Goal: Task Accomplishment & Management: Manage account settings

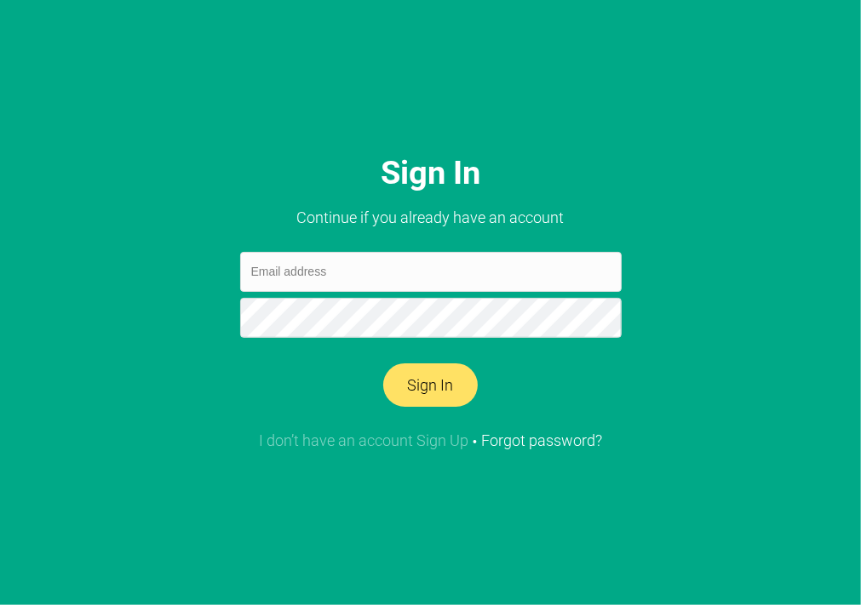
click at [416, 443] on link "I don’t have an account Sign Up" at bounding box center [363, 441] width 209 height 18
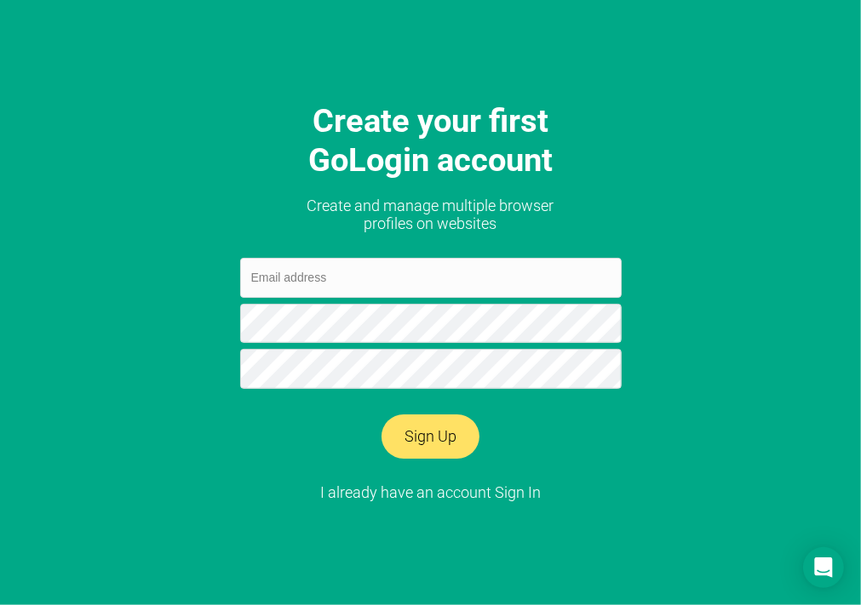
paste input "[EMAIL_ADDRESS][DOMAIN_NAME]"
drag, startPoint x: 326, startPoint y: 276, endPoint x: 244, endPoint y: 269, distance: 82.0
click at [244, 269] on input "[EMAIL_ADDRESS][DOMAIN_NAME]" at bounding box center [431, 278] width 382 height 40
type input "[EMAIL_ADDRESS][DOMAIN_NAME]"
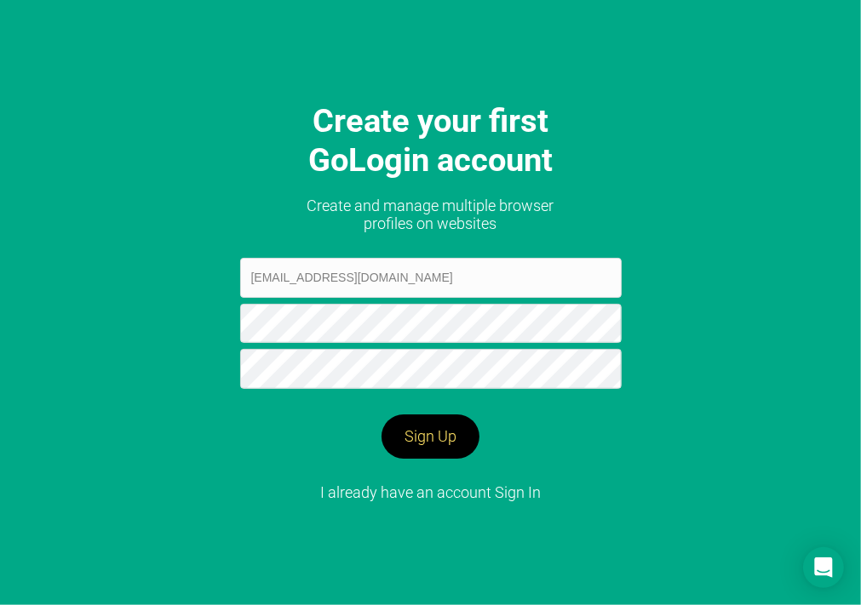
click at [430, 437] on button "Sign Up" at bounding box center [431, 437] width 98 height 44
click at [450, 437] on button "Sign Up" at bounding box center [431, 437] width 98 height 44
click at [515, 493] on link "I already have an account Sign In" at bounding box center [430, 493] width 221 height 18
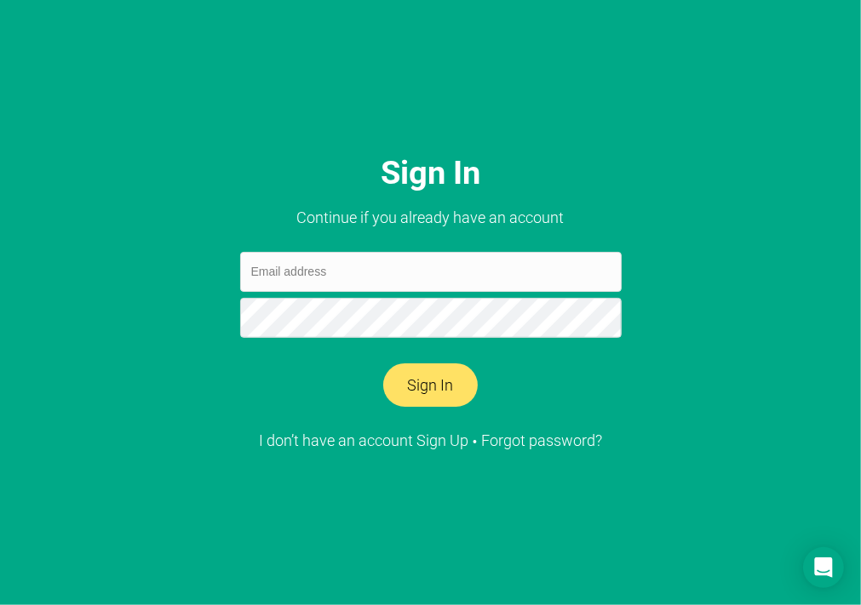
paste input "[EMAIL_ADDRESS][DOMAIN_NAME]"
drag, startPoint x: 518, startPoint y: 273, endPoint x: 429, endPoint y: 267, distance: 88.7
click at [429, 267] on input "[EMAIL_ADDRESS]@[DOMAIN_NAME]" at bounding box center [431, 272] width 382 height 40
type input "[EMAIL_ADDRESS][DOMAIN_NAME]"
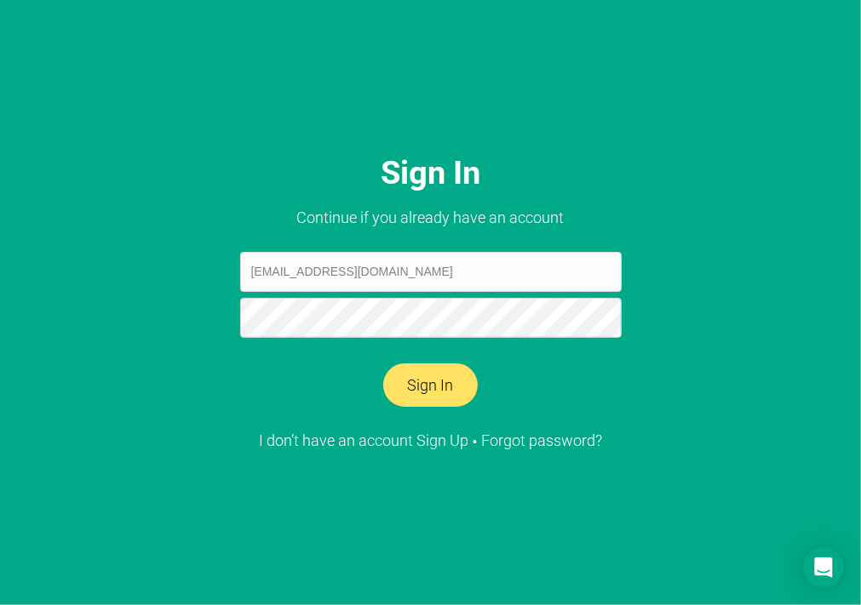
drag, startPoint x: 441, startPoint y: 277, endPoint x: 175, endPoint y: 279, distance: 266.6
click at [175, 279] on div "Sign In Continue if you already have an account [EMAIL_ADDRESS][DOMAIN_NAME] Si…" at bounding box center [430, 302] width 861 height 605
paste input "[EMAIL_ADDRESS][DOMAIN_NAME]"
type input "[EMAIL_ADDRESS][DOMAIN_NAME]"
drag, startPoint x: 249, startPoint y: 269, endPoint x: 326, endPoint y: 274, distance: 77.7
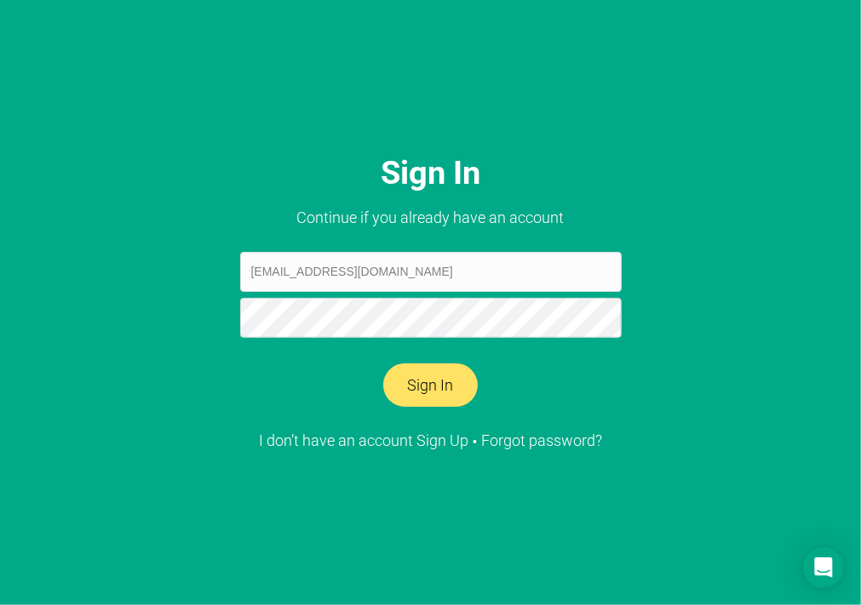
click at [326, 274] on input "[EMAIL_ADDRESS][DOMAIN_NAME]" at bounding box center [431, 272] width 382 height 40
click at [450, 387] on button "Sign In" at bounding box center [430, 386] width 95 height 44
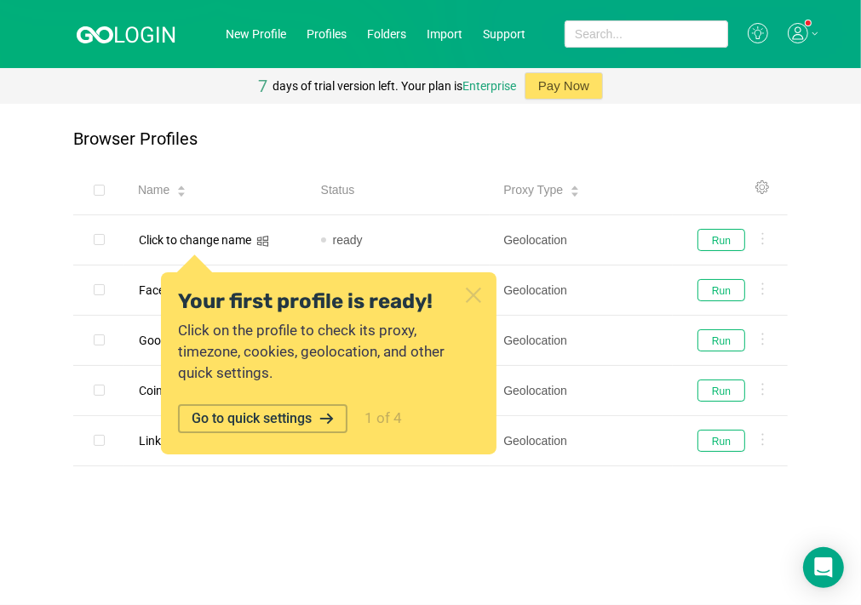
click at [474, 295] on icon at bounding box center [473, 295] width 13 height 13
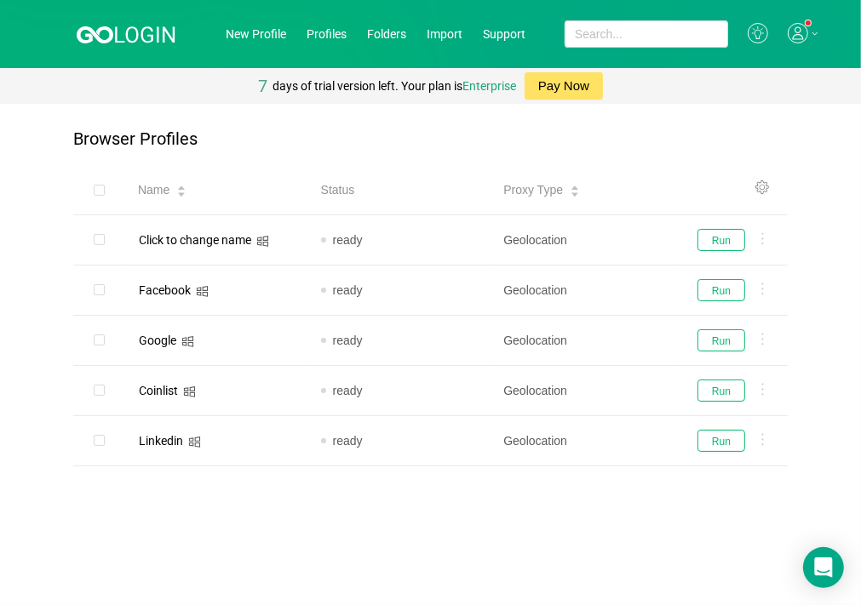
click at [571, 82] on button "Pay Now" at bounding box center [564, 85] width 78 height 27
click at [758, 188] on icon at bounding box center [762, 188] width 14 height 14
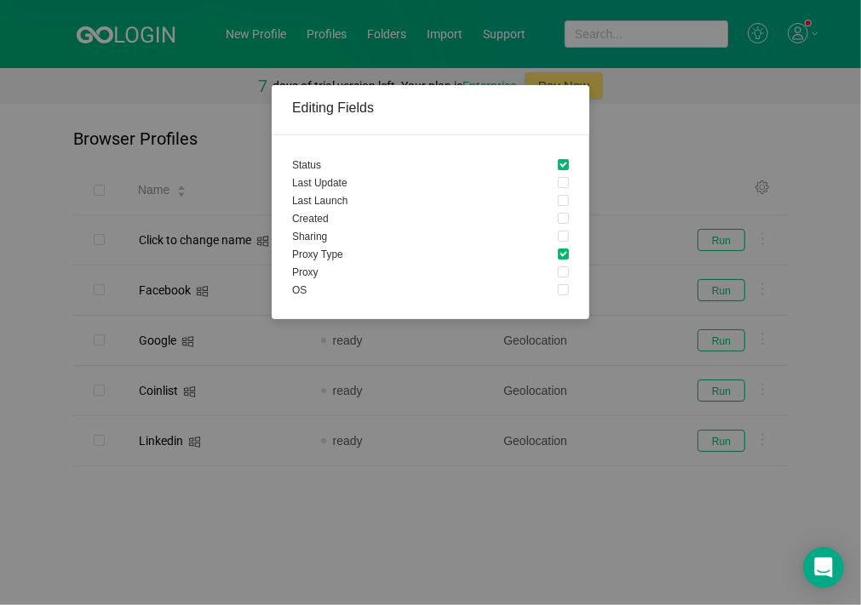
click at [702, 125] on div "Editing Fields Status Last Update Last Launch Created Sharing Proxy Type Proxy …" at bounding box center [430, 302] width 861 height 605
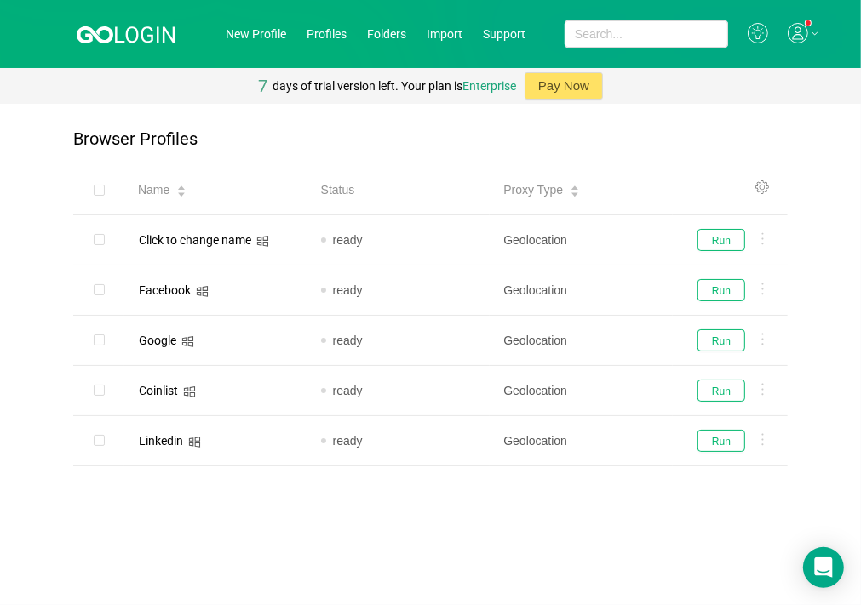
click at [804, 37] on icon at bounding box center [798, 33] width 20 height 20
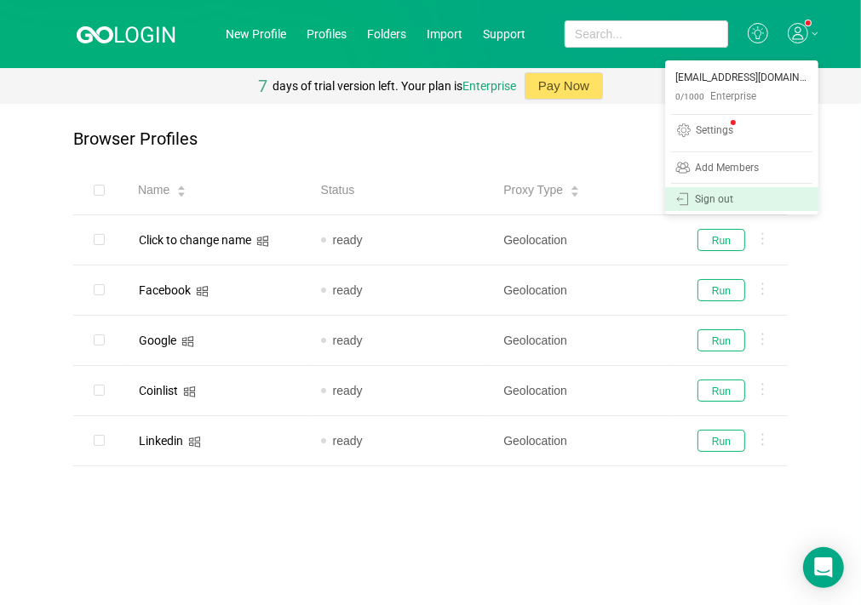
click at [728, 198] on div "Sign out" at bounding box center [714, 200] width 38 height 13
